Goal: Find specific page/section: Find specific page/section

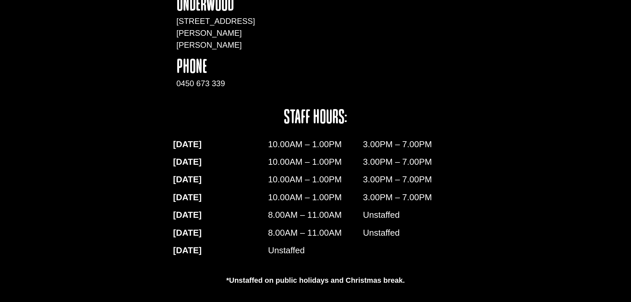
click at [294, 141] on div "10.00AM – 1.00PM" at bounding box center [315, 147] width 95 height 18
click at [305, 132] on div "[PERSON_NAME] [STREET_ADDRESS][PERSON_NAME][PERSON_NAME] phone 0450 673 339 sta…" at bounding box center [316, 126] width 298 height 283
drag, startPoint x: 280, startPoint y: 114, endPoint x: 349, endPoint y: 124, distance: 69.9
click at [349, 124] on h4 "staff hours:" at bounding box center [315, 118] width 163 height 20
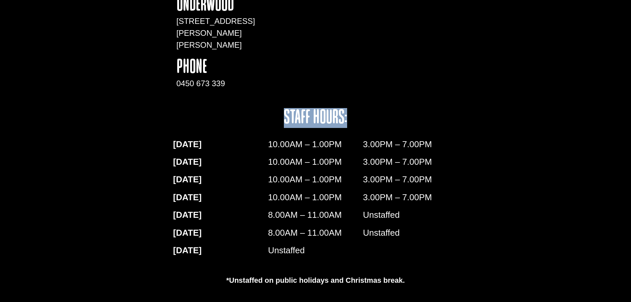
click at [348, 119] on h4 "staff hours:" at bounding box center [315, 118] width 163 height 20
click at [302, 117] on h4 "staff hours:" at bounding box center [315, 118] width 163 height 20
click at [384, 120] on h4 "staff hours:" at bounding box center [315, 118] width 163 height 20
